Goal: Information Seeking & Learning: Compare options

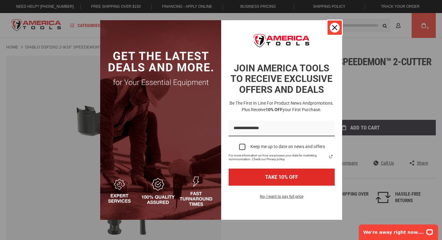
click at [336, 27] on icon "close icon" at bounding box center [334, 27] width 5 height 5
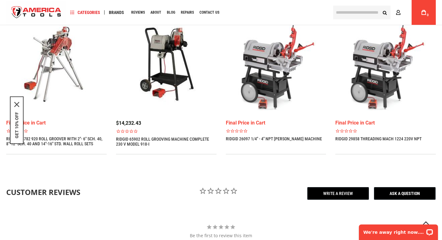
scroll to position [484, 0]
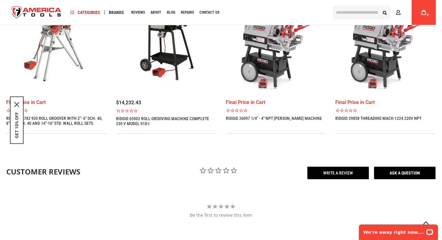
click at [167, 61] on img at bounding box center [166, 43] width 101 height 101
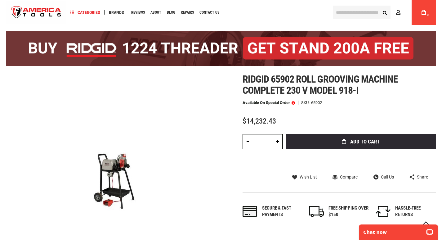
scroll to position [31, 0]
